Goal: Transaction & Acquisition: Download file/media

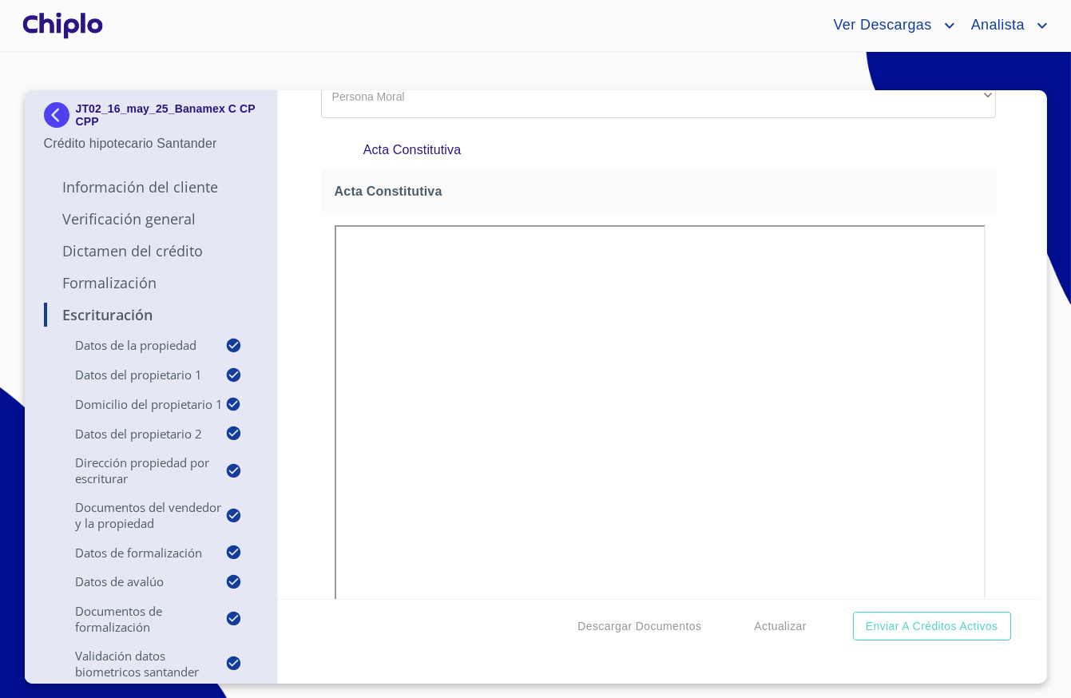
scroll to position [1943, 0]
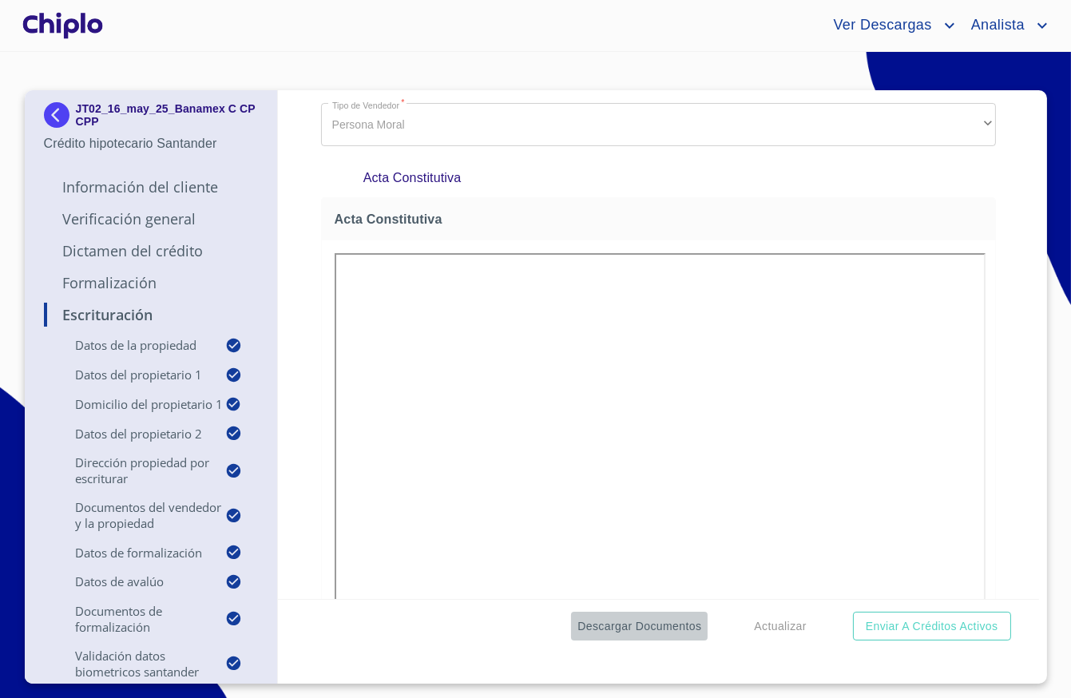
click at [657, 627] on span "Descargar Documentos" at bounding box center [639, 627] width 124 height 20
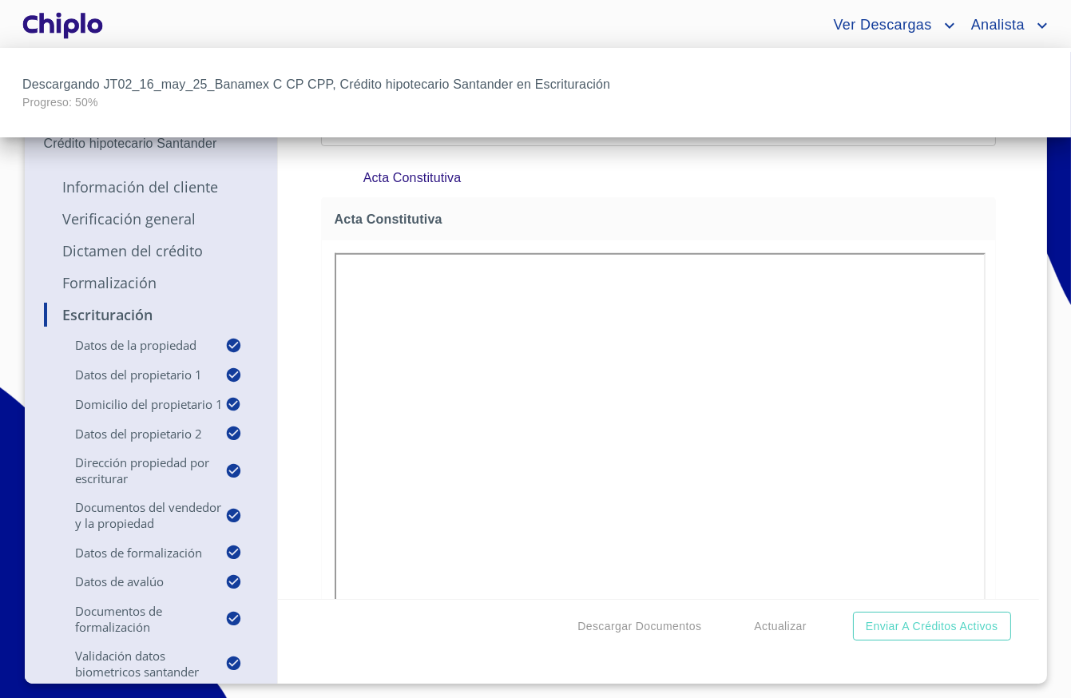
scroll to position [0, 0]
click at [289, 265] on div at bounding box center [535, 349] width 1071 height 698
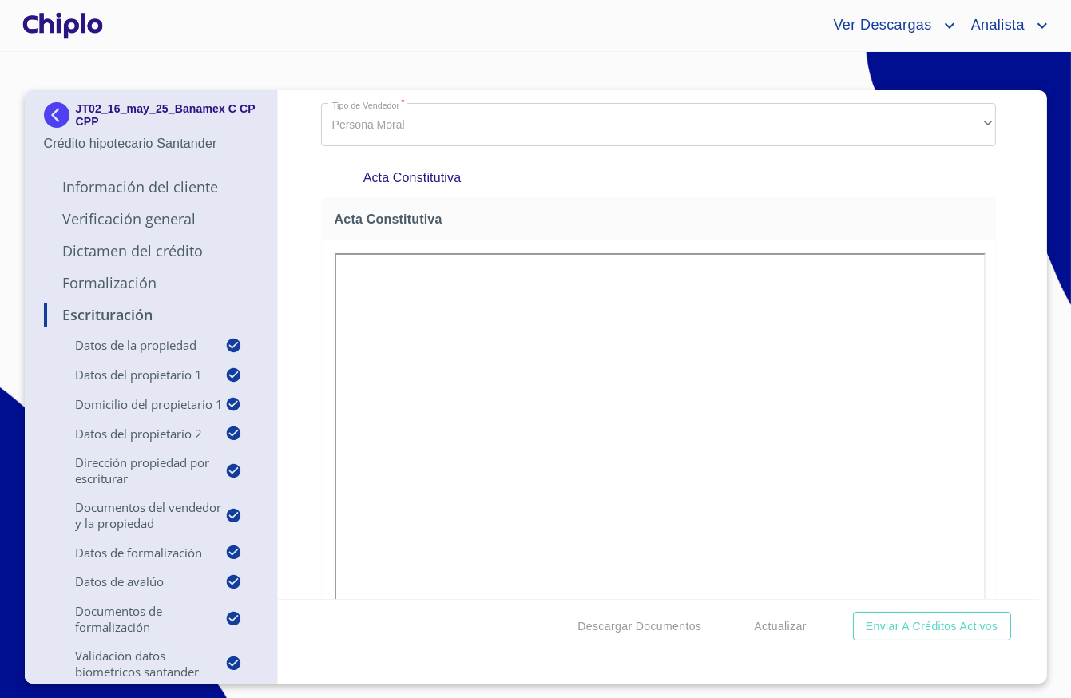
scroll to position [1985, 0]
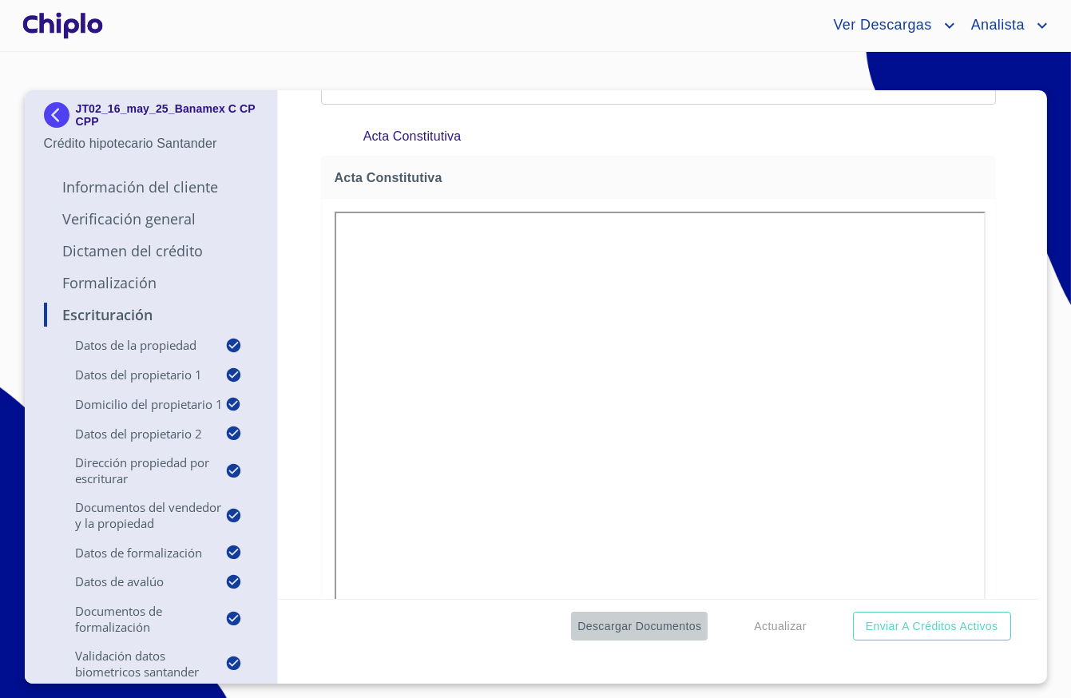
click at [682, 635] on span "Descargar Documentos" at bounding box center [639, 627] width 124 height 20
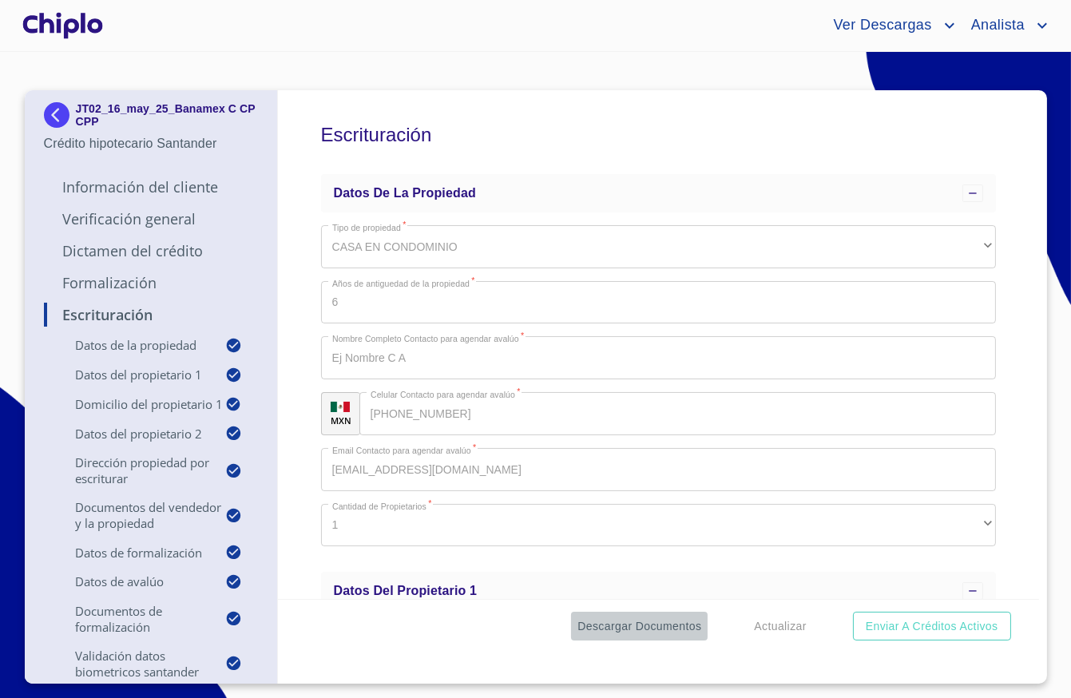
click at [688, 619] on span "Descargar Documentos" at bounding box center [639, 627] width 124 height 20
